Goal: Transaction & Acquisition: Subscribe to service/newsletter

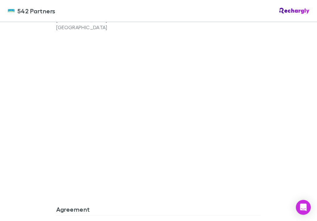
scroll to position [535, 0]
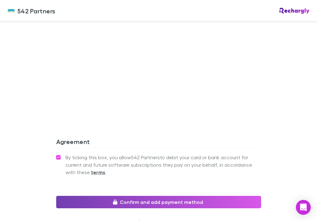
click at [149, 196] on button "Confirm and add payment method" at bounding box center [158, 202] width 205 height 12
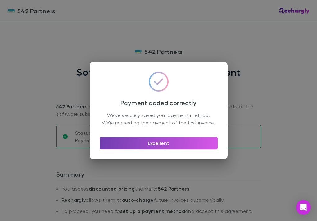
click at [164, 144] on button "Excellent" at bounding box center [159, 143] width 118 height 12
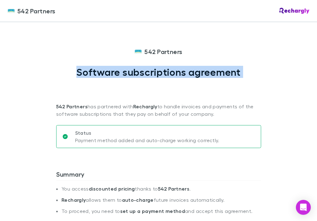
drag, startPoint x: 311, startPoint y: 47, endPoint x: 314, endPoint y: 101, distance: 54.6
click at [314, 101] on div "542 Partners 542 Partners Software subscriptions agreement 542 Partners has par…" at bounding box center [158, 110] width 317 height 221
